Goal: Check status: Check status

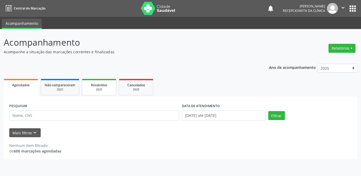
click at [107, 85] on span "Resolvidos" at bounding box center [99, 85] width 16 height 4
select select "8"
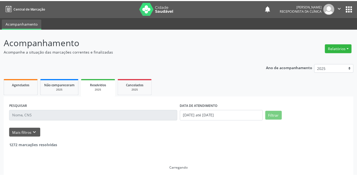
scroll to position [4, 0]
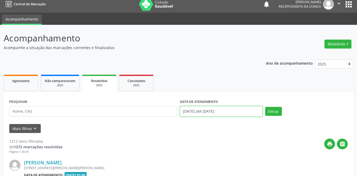
click at [212, 112] on input "[DATE] até [DATE]" at bounding box center [221, 111] width 83 height 11
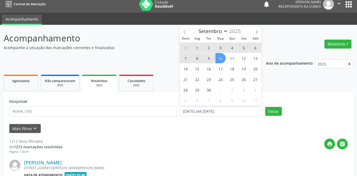
click at [199, 47] on span "1" at bounding box center [197, 48] width 10 height 10
type input "[DATE]"
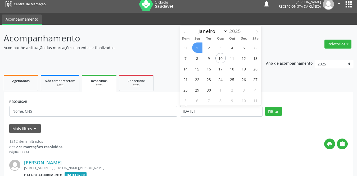
click at [198, 48] on span "1" at bounding box center [197, 48] width 10 height 10
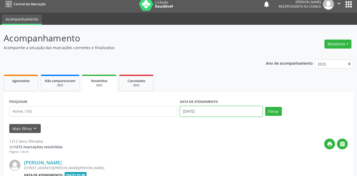
click at [204, 110] on input "[DATE]" at bounding box center [221, 111] width 83 height 11
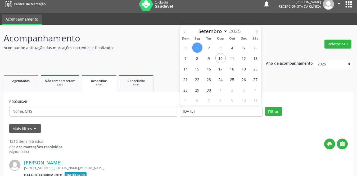
click at [196, 47] on span "1" at bounding box center [197, 48] width 10 height 10
type input "[DATE]"
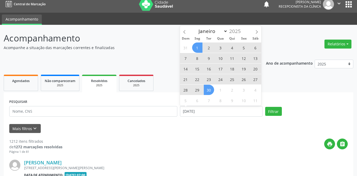
click at [207, 91] on span "30" at bounding box center [209, 90] width 10 height 10
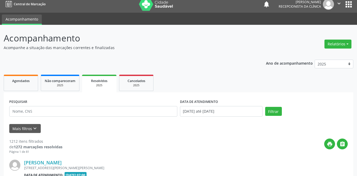
scroll to position [84, 0]
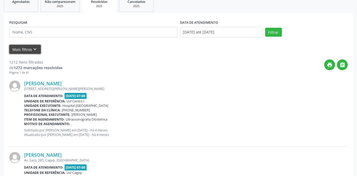
click at [28, 49] on button "Mais filtros keyboard_arrow_down" at bounding box center [24, 49] width 31 height 9
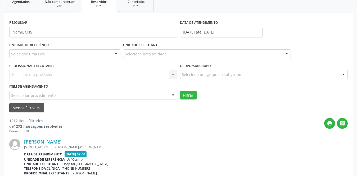
click at [101, 53] on div "Selecione uma UBS" at bounding box center [64, 53] width 111 height 9
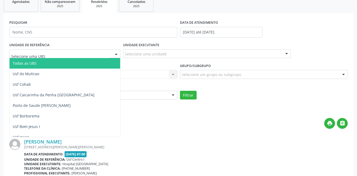
click at [53, 64] on span "Todas as UBS" at bounding box center [75, 63] width 130 height 11
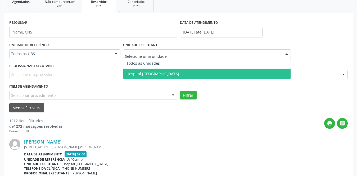
click at [145, 74] on span "Hospital [GEOGRAPHIC_DATA]" at bounding box center [152, 73] width 53 height 5
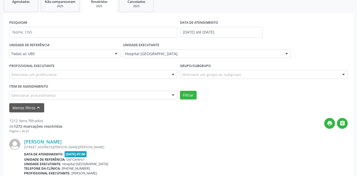
click at [75, 74] on div "Selecione um profissional" at bounding box center [93, 74] width 168 height 9
type input "t"
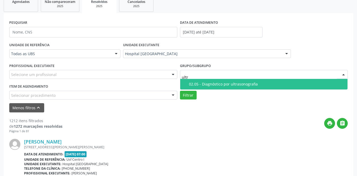
type input "ultra"
click at [227, 80] on span "02.05 - Diagnóstico por ultrasonografia" at bounding box center [263, 84] width 167 height 11
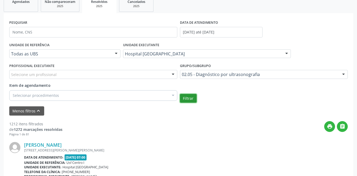
click at [192, 100] on button "Filtrar" at bounding box center [188, 98] width 17 height 9
